Goal: Find specific page/section: Find specific page/section

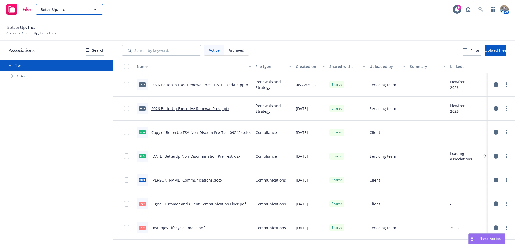
click at [62, 14] on button "BetterUp, Inc." at bounding box center [69, 9] width 67 height 11
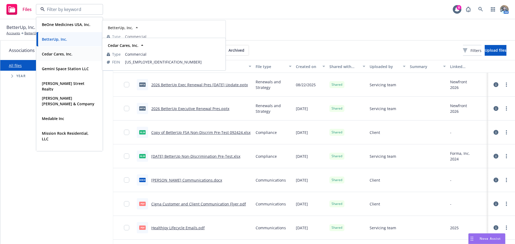
click at [58, 56] on strong "Cedar Cares, Inc." at bounding box center [57, 54] width 31 height 5
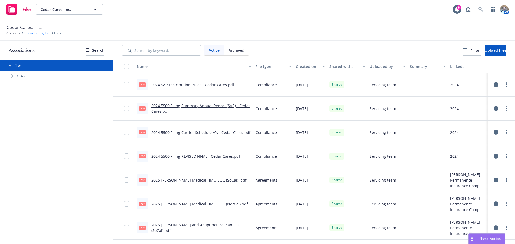
click at [35, 31] on link "Cedar Cares, Inc." at bounding box center [36, 33] width 25 height 5
